Goal: Transaction & Acquisition: Purchase product/service

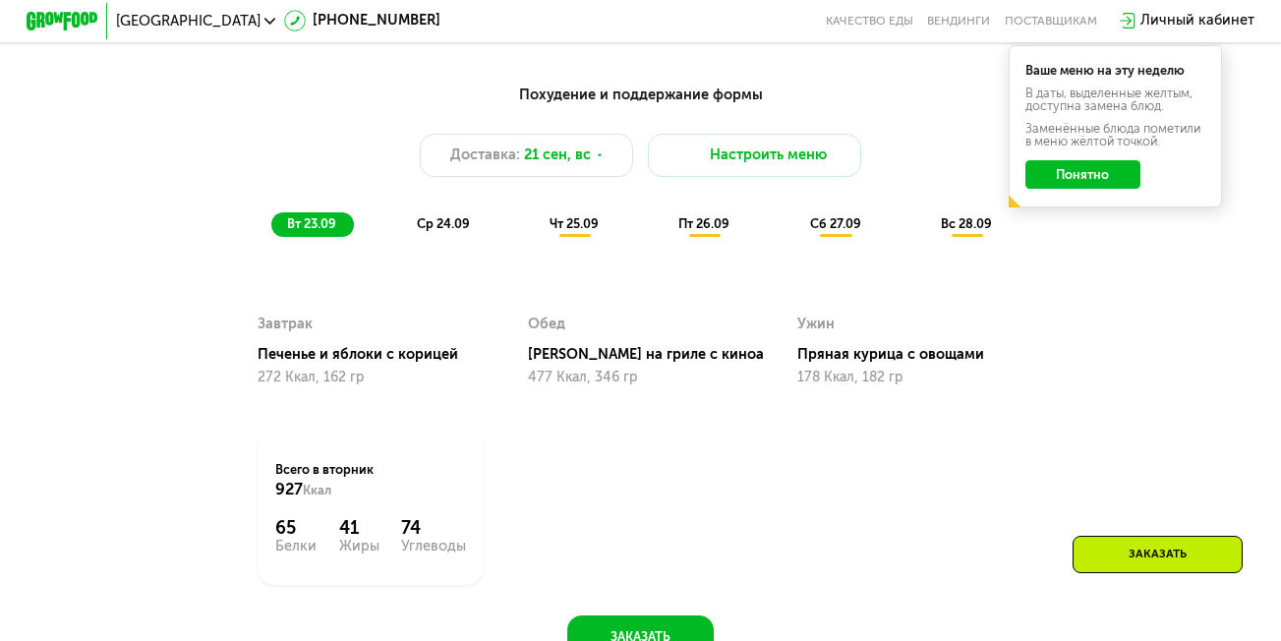
scroll to position [1311, 0]
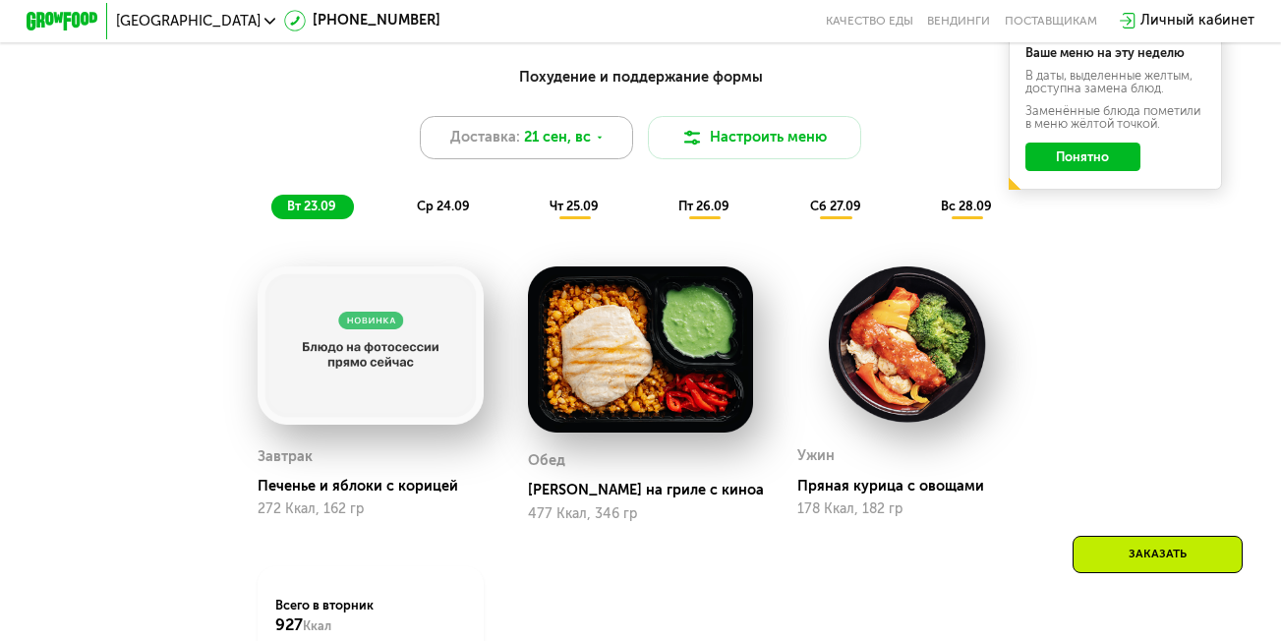
click at [599, 144] on icon at bounding box center [600, 138] width 11 height 11
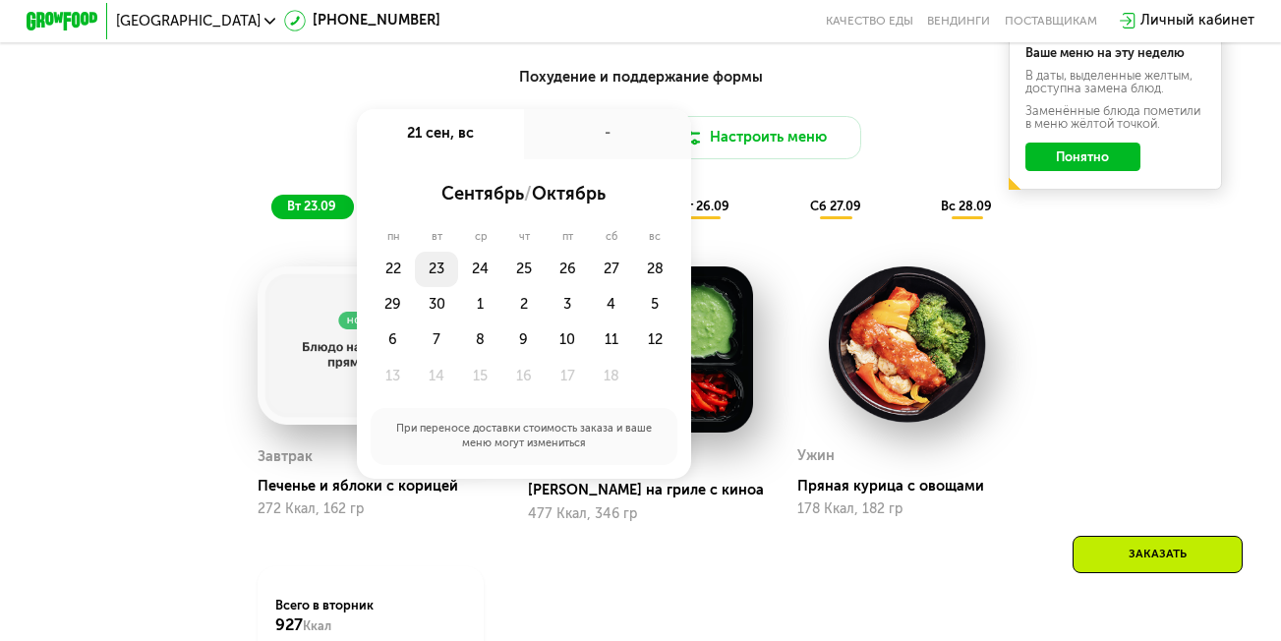
click at [434, 272] on div "23" at bounding box center [436, 269] width 43 height 35
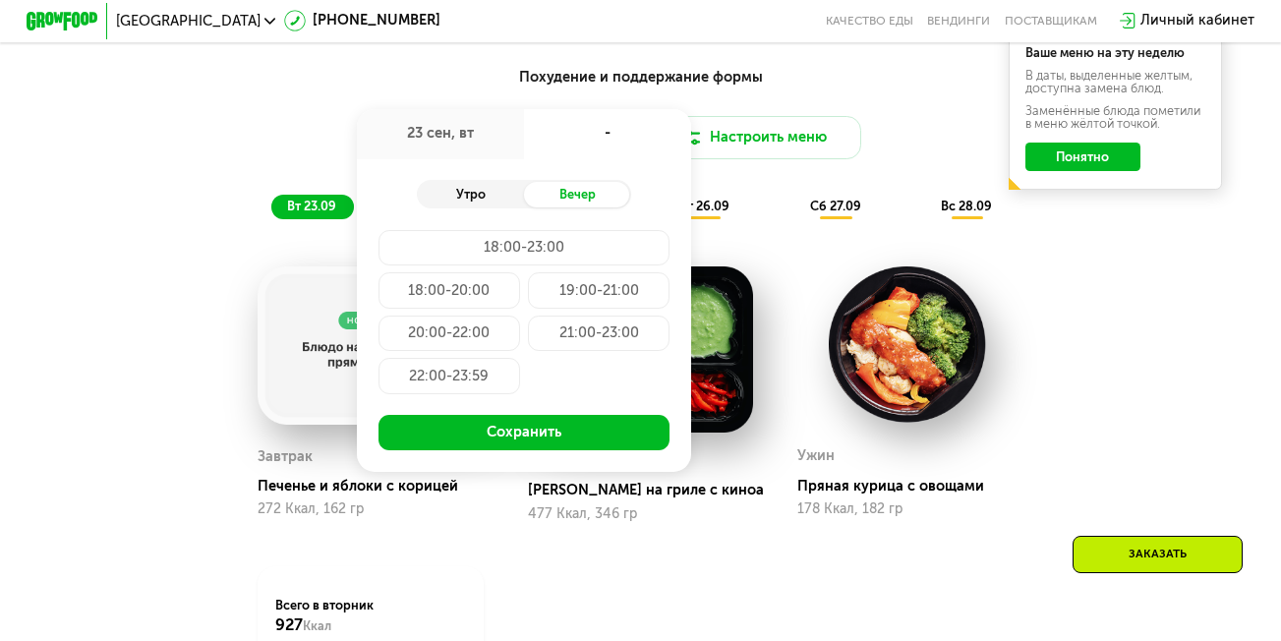
click at [475, 203] on div "Утро" at bounding box center [470, 194] width 107 height 25
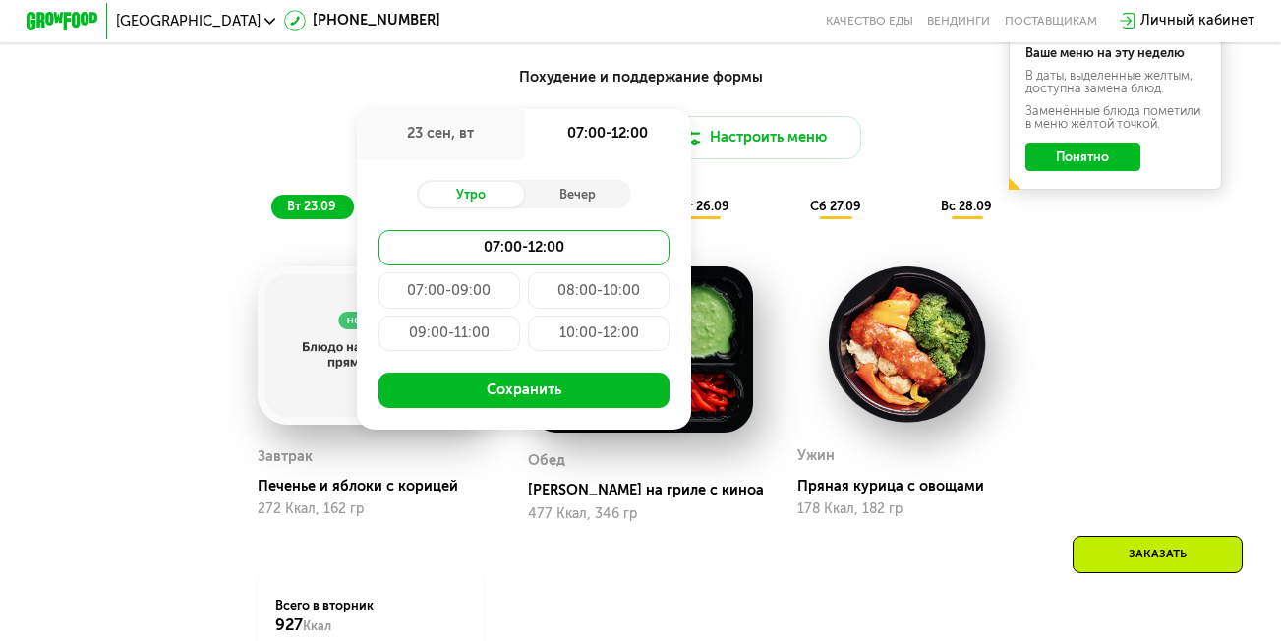
click at [446, 346] on div "09:00-11:00" at bounding box center [450, 333] width 143 height 35
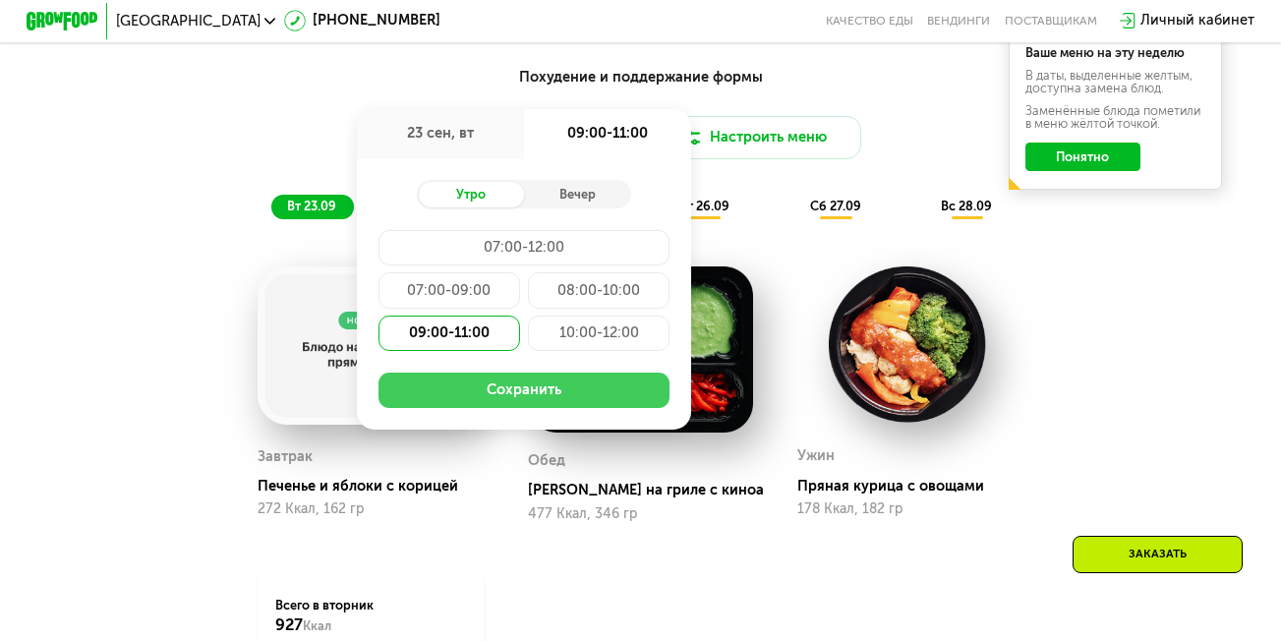
click at [506, 399] on button "Сохранить" at bounding box center [525, 390] width 292 height 35
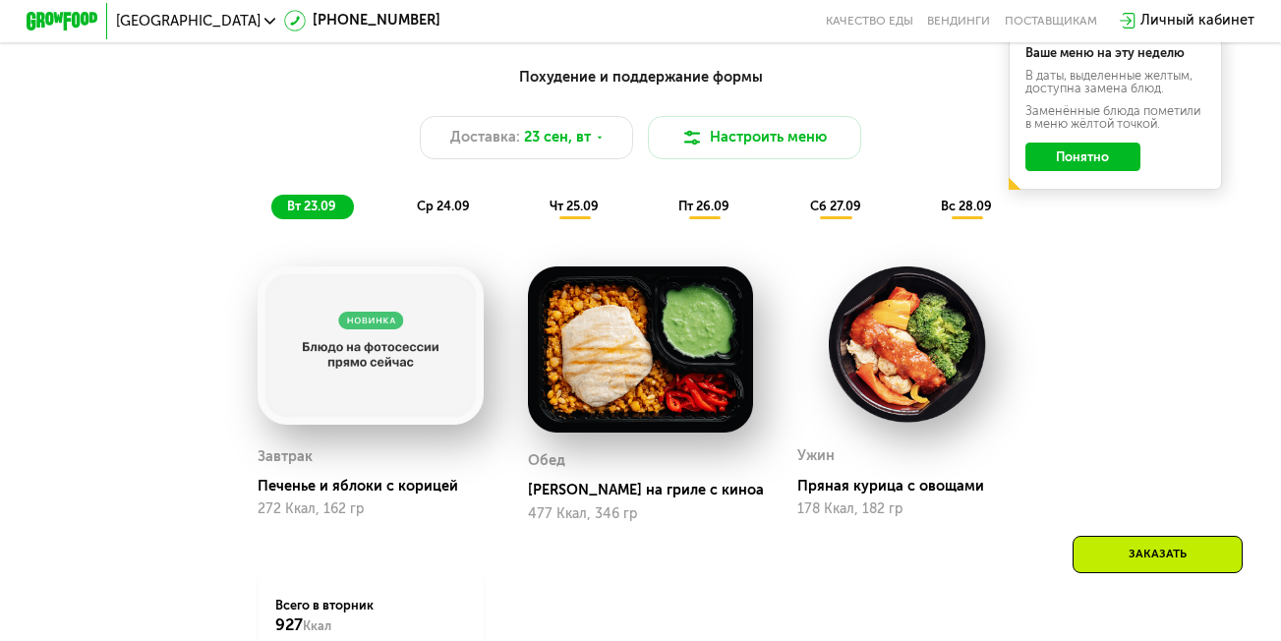
click at [444, 213] on span "ср 24.09" at bounding box center [443, 206] width 53 height 15
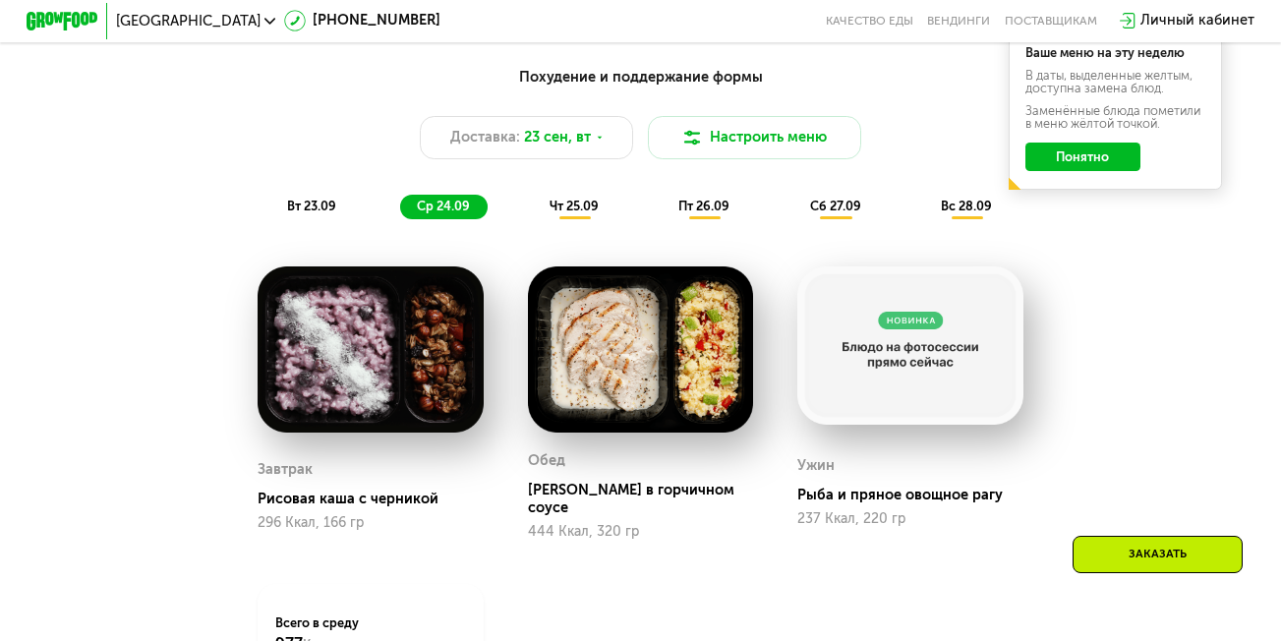
click at [575, 213] on span "чт 25.09" at bounding box center [574, 206] width 49 height 15
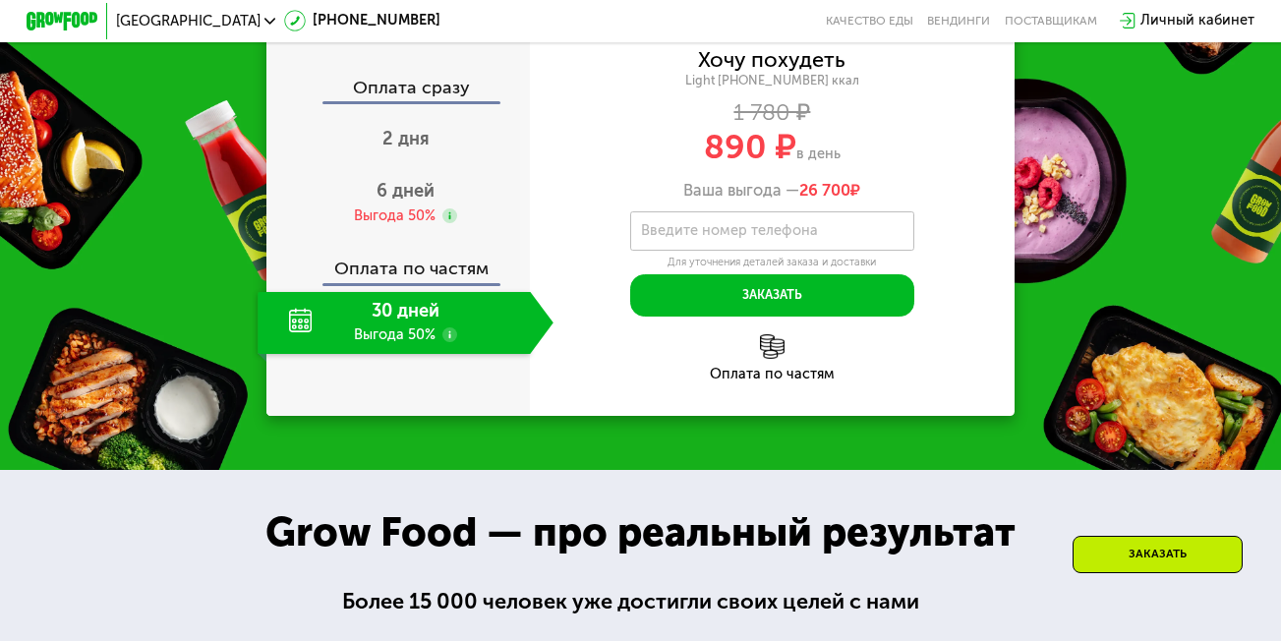
scroll to position [2387, 0]
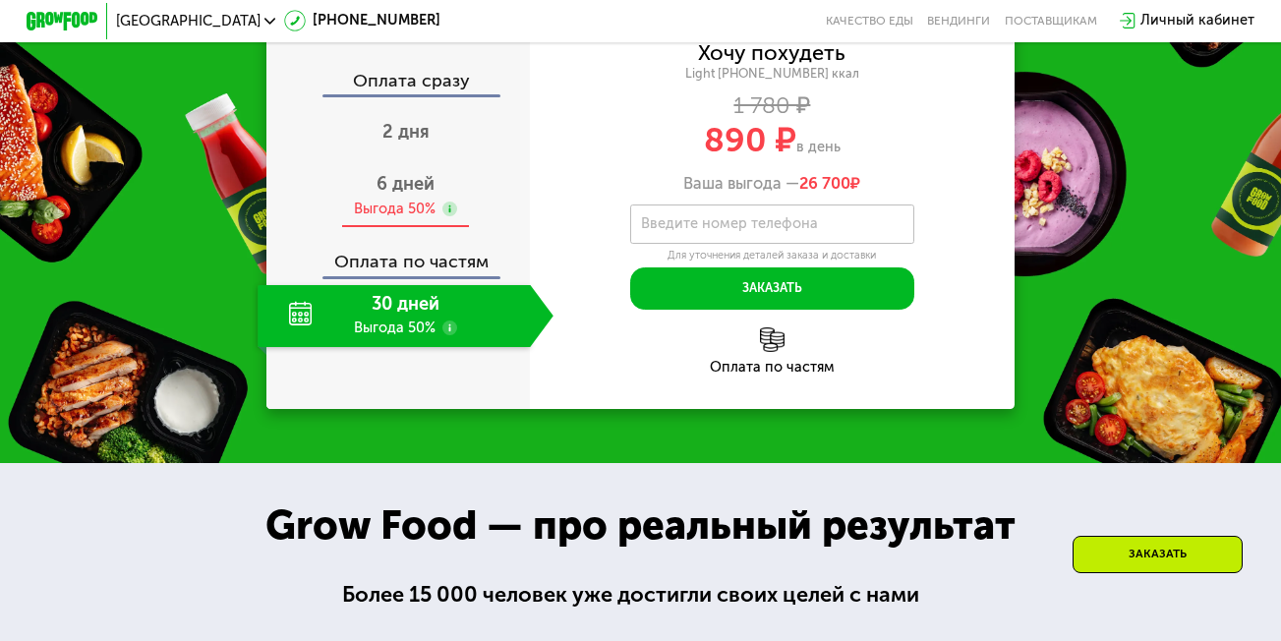
click at [399, 193] on span "6 дней" at bounding box center [406, 184] width 58 height 22
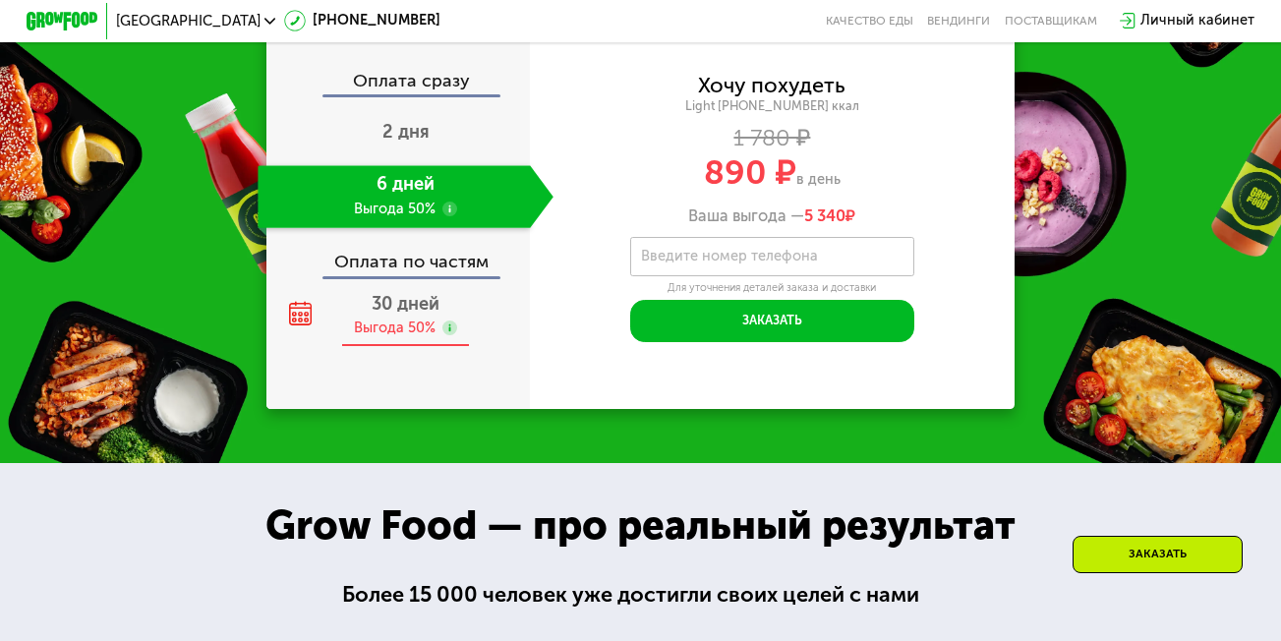
click at [390, 313] on span "30 дней" at bounding box center [406, 304] width 68 height 22
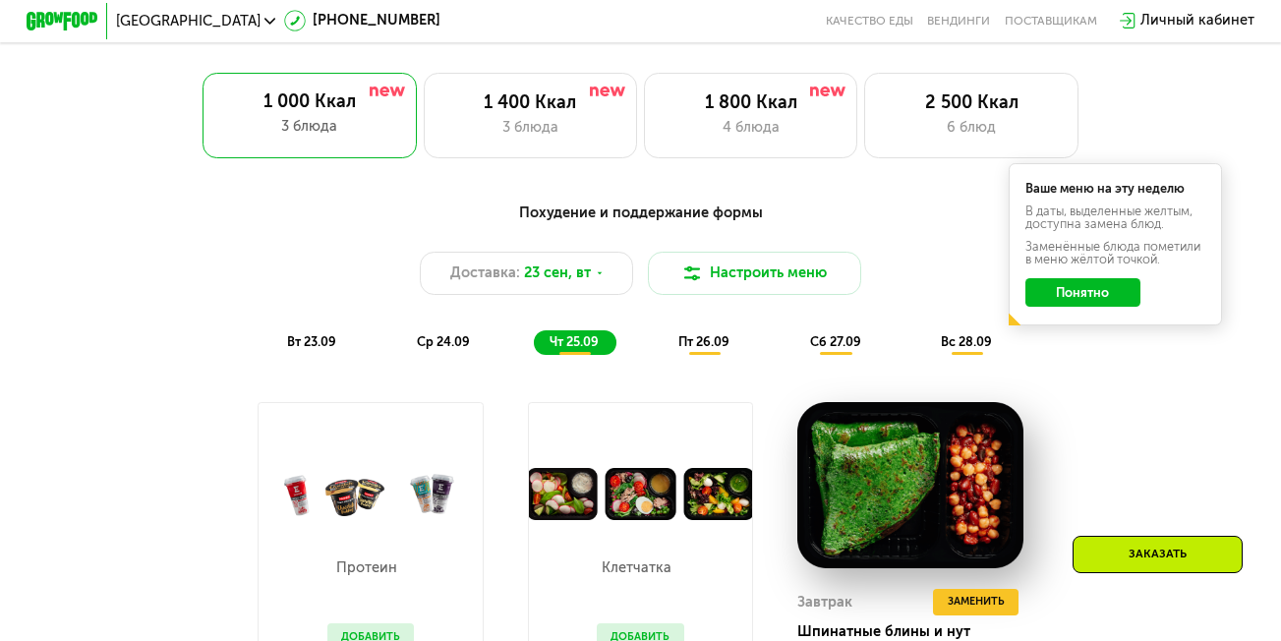
scroll to position [1193, 0]
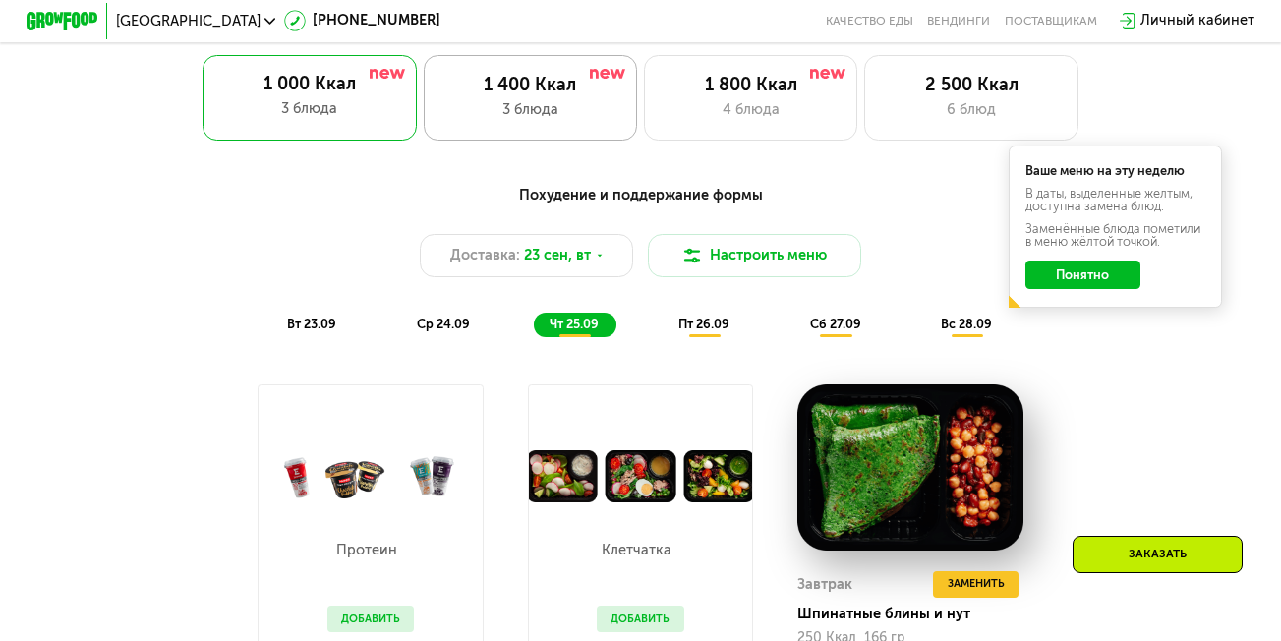
click at [565, 96] on div "1 400 Ккал" at bounding box center [531, 86] width 176 height 22
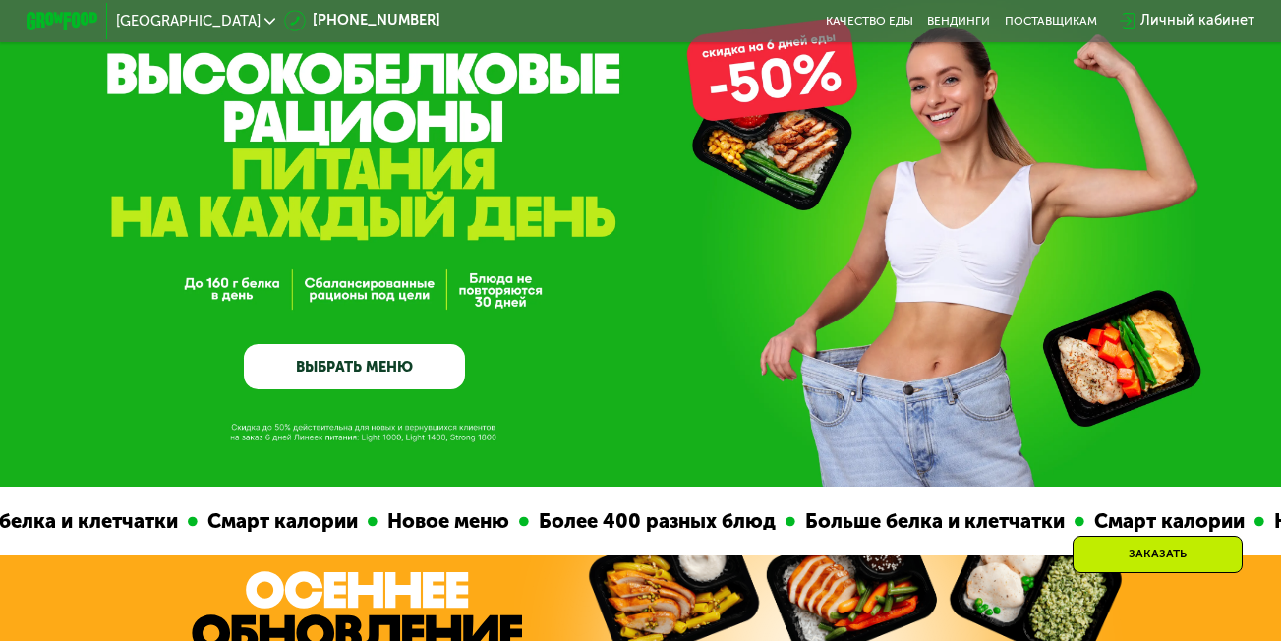
scroll to position [0, 0]
